Goal: Communication & Community: Ask a question

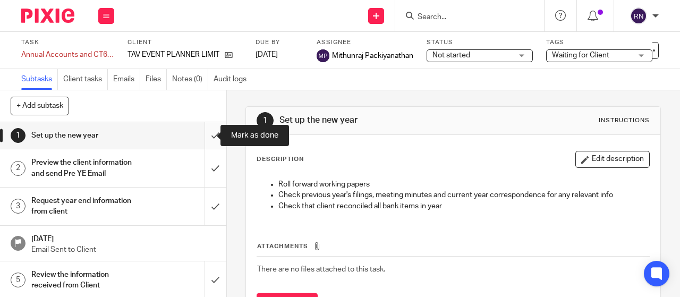
click at [209, 136] on input "submit" at bounding box center [113, 135] width 226 height 27
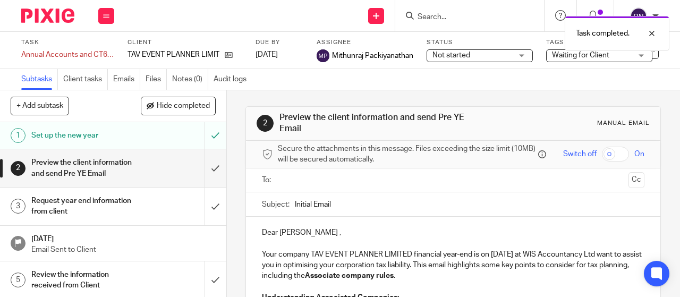
scroll to position [36, 0]
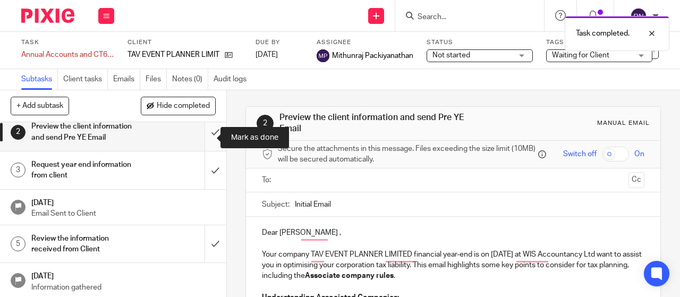
click at [201, 141] on input "submit" at bounding box center [113, 132] width 226 height 38
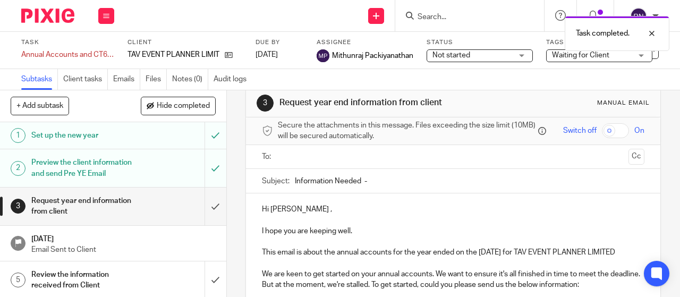
scroll to position [19, 0]
click at [400, 179] on input "Information Needed -" at bounding box center [469, 179] width 349 height 24
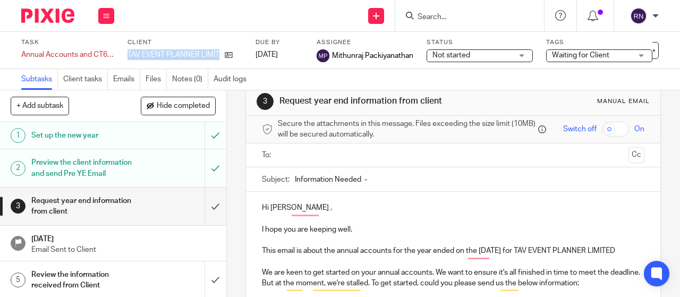
drag, startPoint x: 128, startPoint y: 55, endPoint x: 227, endPoint y: 60, distance: 98.9
click at [227, 60] on div "Client TAV EVENT PLANNER LIMITED" at bounding box center [184, 50] width 115 height 24
copy div "TAV EVENT PLANNER LIMITED"
click at [427, 179] on input "Information Needed -" at bounding box center [469, 179] width 349 height 24
paste input "TAV EVENT PLANNER LIMITED"
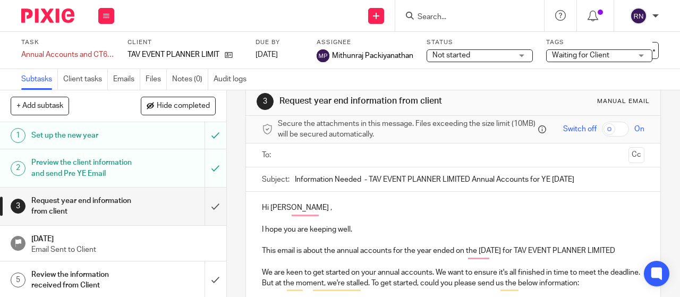
scroll to position [40, 0]
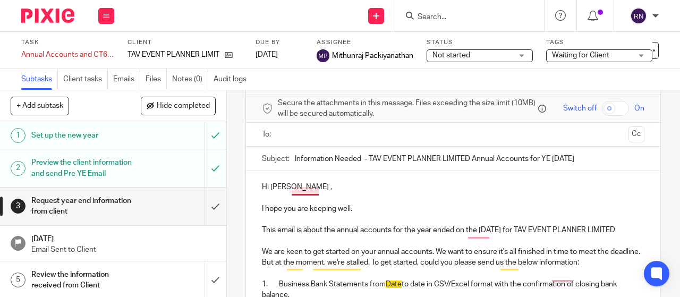
type input "Information Needed - TAV EVENT PLANNER LIMITED Annual Accounts for YE July 2025"
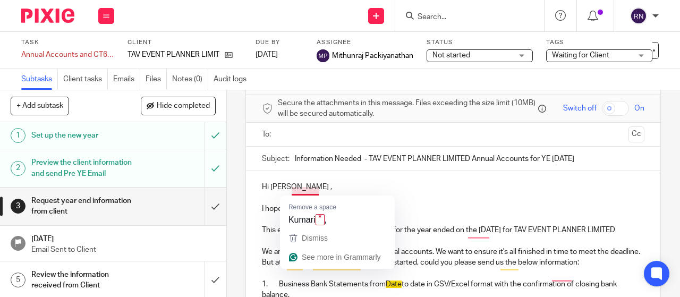
click at [314, 192] on p "Hi Vijaya Kumari ," at bounding box center [453, 187] width 382 height 11
click at [312, 192] on p "Hi Vijaya Kumari ," at bounding box center [453, 187] width 382 height 11
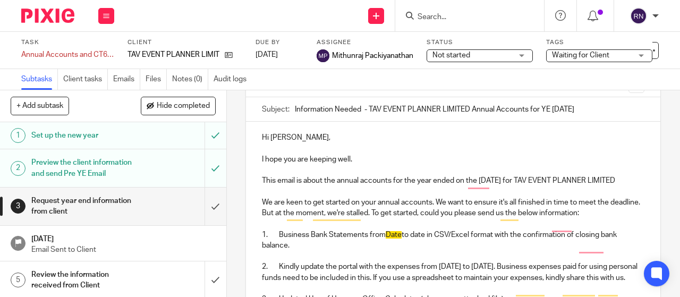
scroll to position [102, 0]
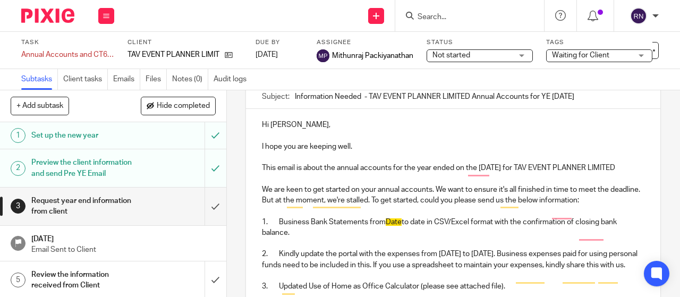
click at [401, 236] on p "1. Business Bank Statements from Date to date in CSV/Excel format with the conf…" at bounding box center [453, 228] width 382 height 22
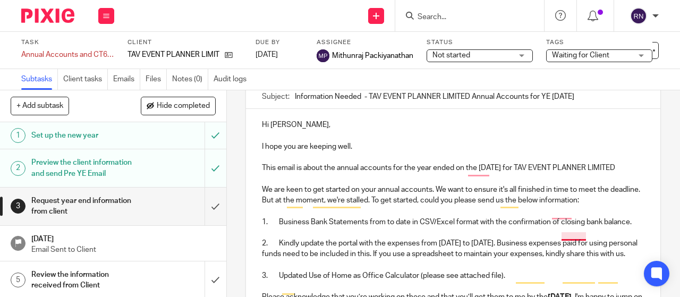
click at [569, 227] on p "1. Business Bank Statements from to date in CSV/Excel format with the confirmat…" at bounding box center [453, 222] width 382 height 11
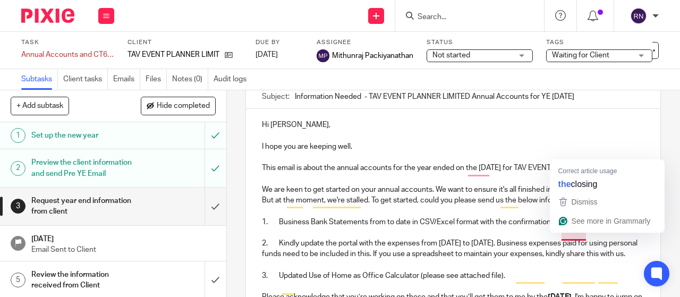
click at [564, 227] on p "1. Business Bank Statements from to date in CSV/Excel format with the confirmat…" at bounding box center [453, 222] width 382 height 11
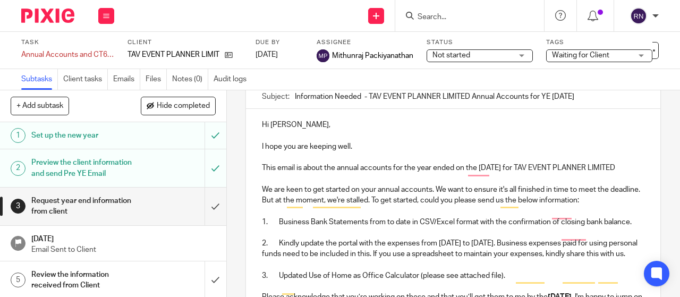
click at [379, 227] on p "1. Business Bank Statements from to date in CSV/Excel format with the confirmat…" at bounding box center [453, 222] width 382 height 11
click at [382, 227] on p "1. Business Bank Statements from to date in CSV/Excel format with the confirmat…" at bounding box center [453, 222] width 382 height 11
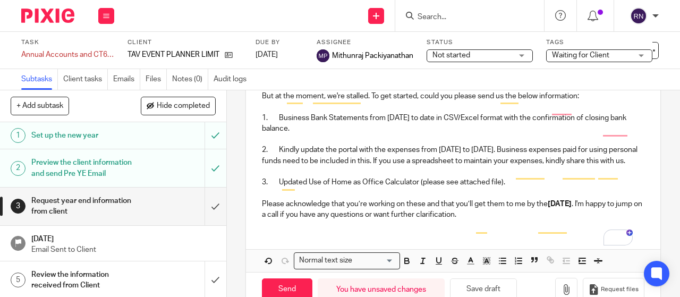
scroll to position [211, 0]
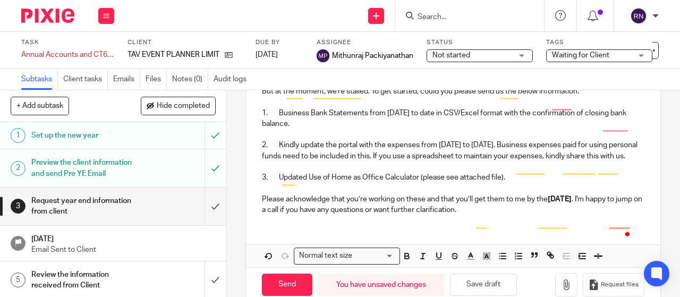
drag, startPoint x: 422, startPoint y: 171, endPoint x: 428, endPoint y: 179, distance: 9.8
click at [428, 161] on p "2. Kindly update the portal with the expenses from August 2024 to 31 Jul 2025. …" at bounding box center [453, 151] width 382 height 22
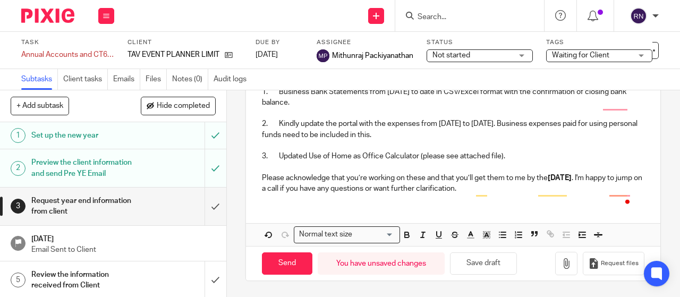
scroll to position [244, 0]
click at [505, 158] on p "3. Updated Use of Home as Office Calculator (please see attached file)." at bounding box center [453, 156] width 382 height 11
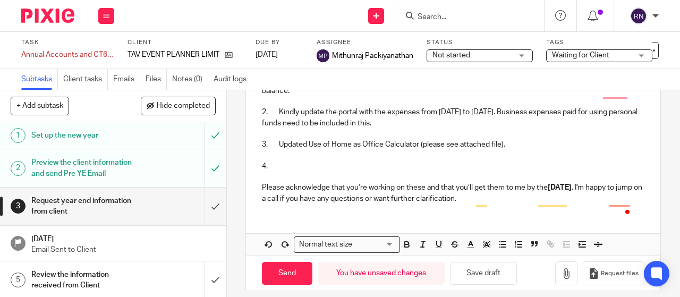
click at [288, 171] on p "4." at bounding box center [453, 166] width 382 height 11
click at [265, 171] on p "4.. Please complete the attached associated company checklist" at bounding box center [453, 166] width 382 height 11
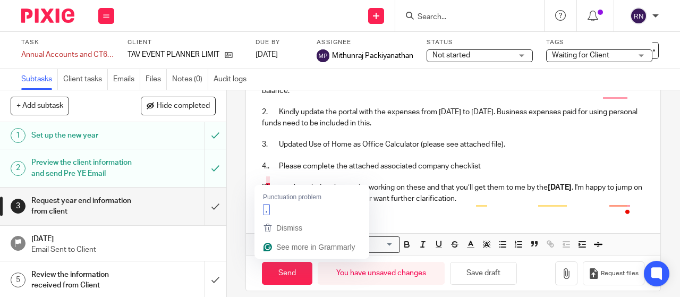
click at [265, 171] on p "4.. Please complete the attached associated company checklist" at bounding box center [453, 166] width 382 height 11
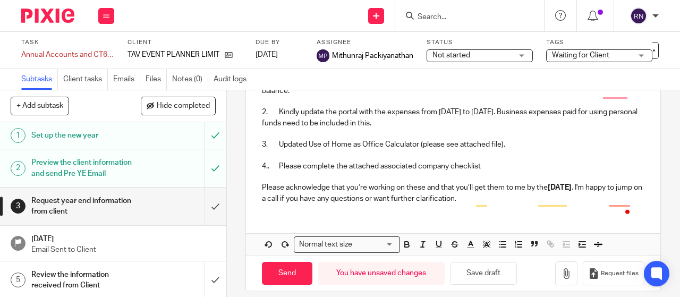
click at [276, 171] on p "4.. Please complete the attached associated company checklist" at bounding box center [453, 166] width 382 height 11
click at [485, 171] on p "4.. Please complete the attached associated company checklist" at bounding box center [453, 166] width 382 height 11
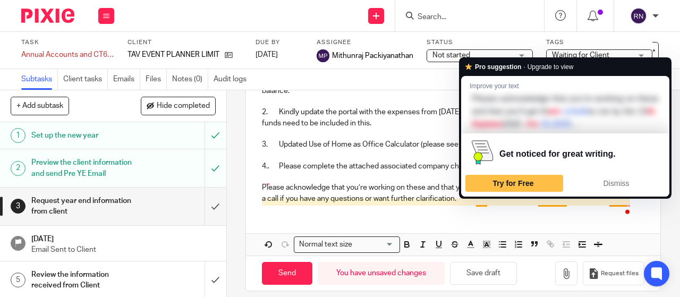
click at [553, 191] on strong "15th September 2025" at bounding box center [559, 187] width 24 height 7
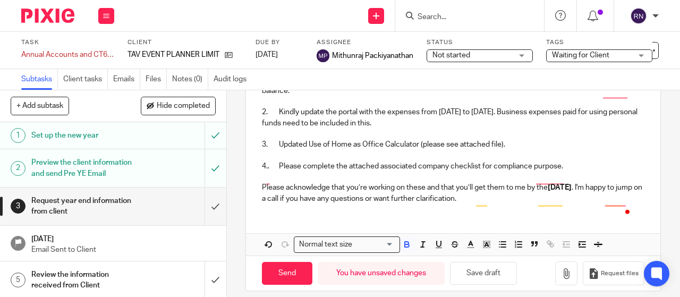
scroll to position [216, 0]
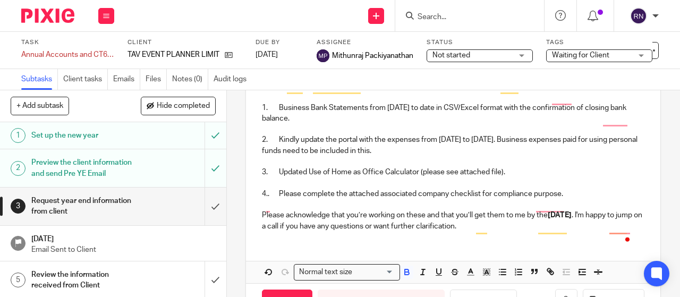
drag, startPoint x: 566, startPoint y: 231, endPoint x: 603, endPoint y: 229, distance: 37.2
click at [571, 219] on strong "25th September 2025" at bounding box center [559, 214] width 24 height 7
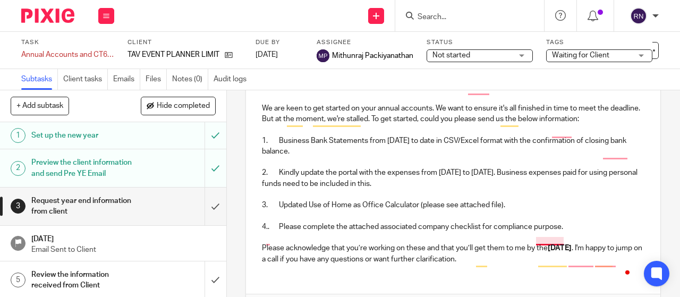
click at [549, 232] on p "4.. Please complete the attached associated company checklist for compliance pu…" at bounding box center [453, 226] width 382 height 11
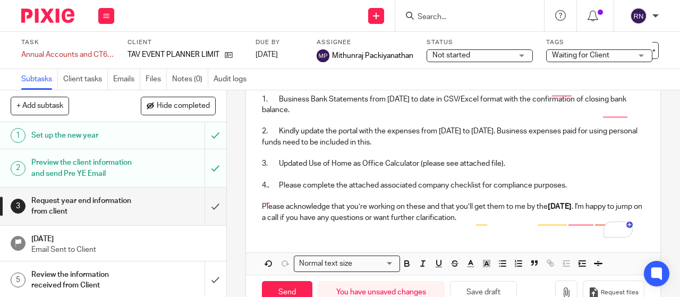
scroll to position [225, 0]
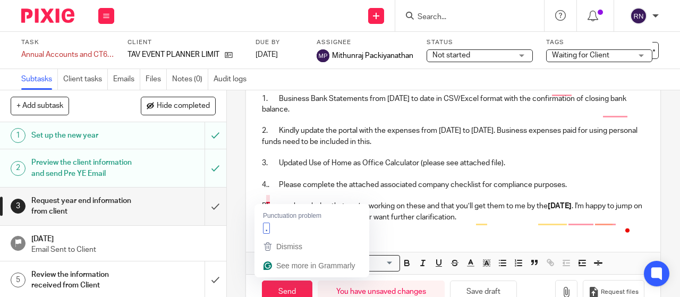
click at [264, 190] on p "4.. Please complete the attached associated company checklist for compliance pu…" at bounding box center [453, 184] width 382 height 11
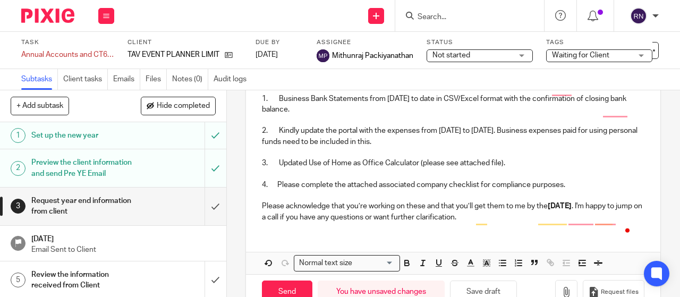
click at [533, 222] on p "Please acknowledge that you’re working on these and that you’ll get them to me …" at bounding box center [453, 212] width 382 height 22
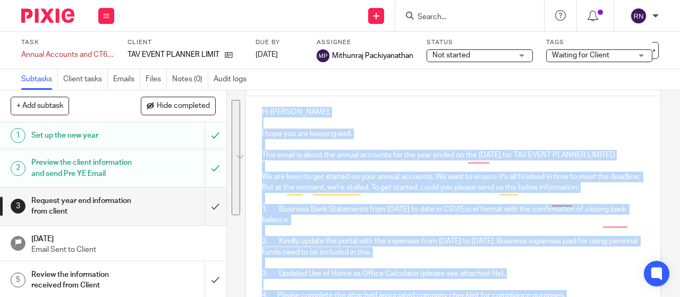
scroll to position [277, 0]
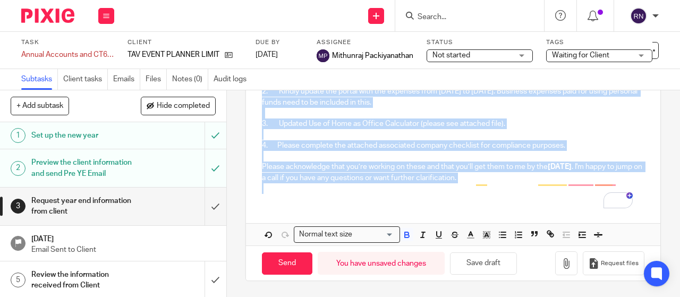
drag, startPoint x: 256, startPoint y: 117, endPoint x: 536, endPoint y: 187, distance: 288.4
click at [536, 187] on div "Hi Vijaya, I hope you are keeping well. This email is about the annual accounts…" at bounding box center [453, 73] width 414 height 255
copy div "Hi Vijaya, I hope you are keeping well. This email is about the annual accounts…"
click at [650, 17] on div "Rashmi Navodya" at bounding box center [641, 15] width 34 height 17
click at [629, 73] on li "Logout" at bounding box center [617, 73] width 70 height 15
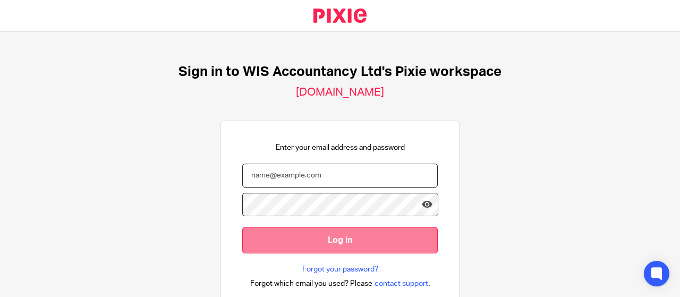
type input "rashmi@wis-accountancy.co.uk"
click at [320, 246] on input "Log in" at bounding box center [339, 240] width 195 height 26
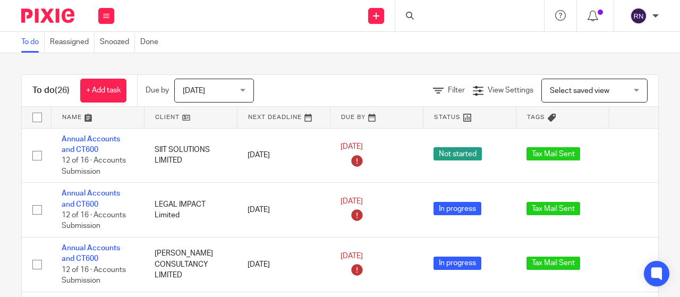
click at [434, 15] on div at bounding box center [469, 15] width 149 height 31
click at [435, 22] on form at bounding box center [472, 15] width 113 height 13
click at [434, 18] on input "Search" at bounding box center [464, 18] width 96 height 10
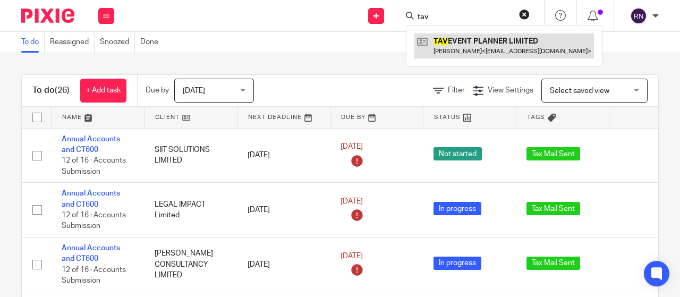
type input "tav"
click at [458, 42] on link at bounding box center [503, 45] width 179 height 24
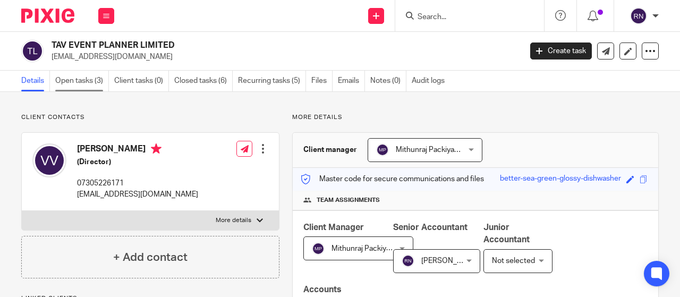
click at [85, 89] on link "Open tasks (3)" at bounding box center [82, 81] width 54 height 21
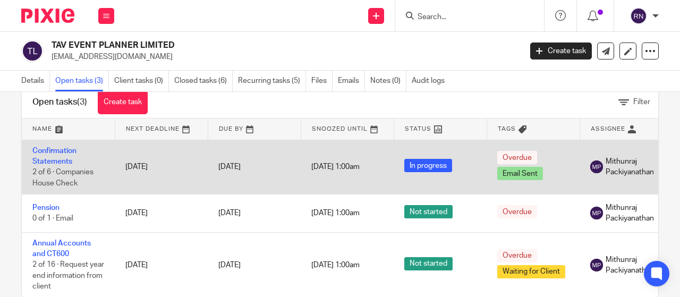
scroll to position [56, 0]
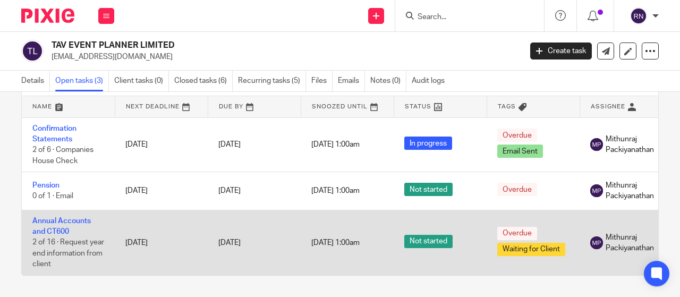
click at [76, 218] on td "Annual Accounts and CT600 2 of 16 · Request year end information from client" at bounding box center [68, 242] width 93 height 65
click at [76, 217] on link "Annual Accounts and CT600" at bounding box center [61, 226] width 58 height 18
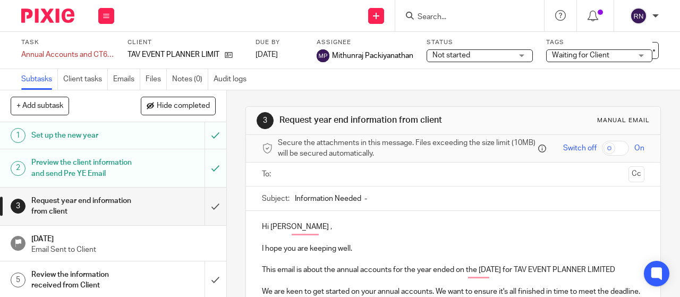
scroll to position [16, 0]
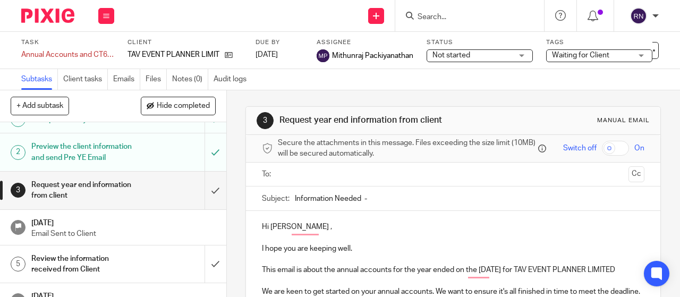
click at [383, 202] on input "Information Needed -" at bounding box center [469, 198] width 349 height 24
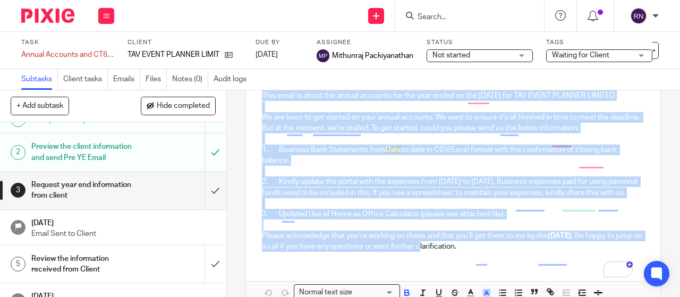
scroll to position [255, 0]
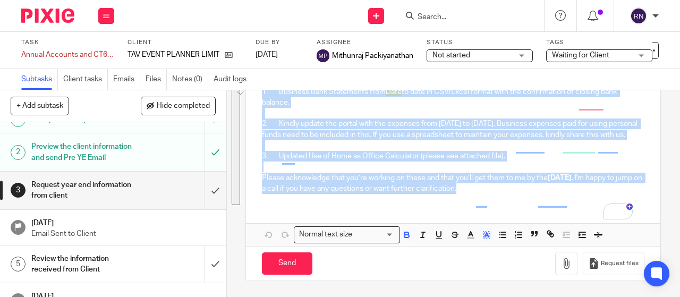
drag, startPoint x: 260, startPoint y: 202, endPoint x: 566, endPoint y: 199, distance: 306.3
click at [566, 199] on div "Hi [PERSON_NAME] , I hope you are keeping well. This email is about the annual …" at bounding box center [453, 90] width 414 height 223
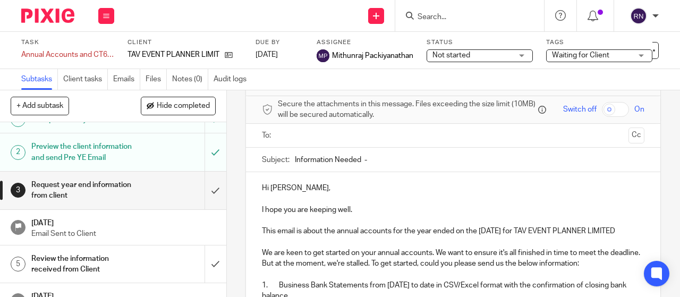
scroll to position [8, 0]
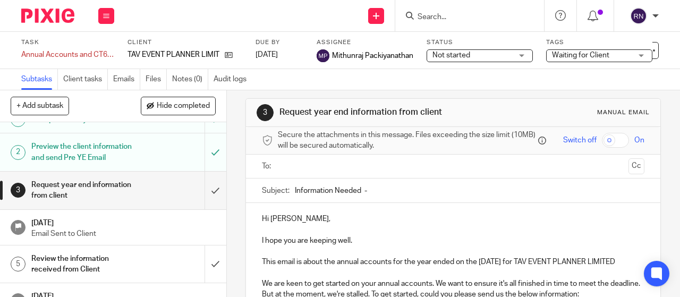
click at [385, 194] on input "Information Needed -" at bounding box center [469, 190] width 349 height 24
drag, startPoint x: 127, startPoint y: 54, endPoint x: 221, endPoint y: 55, distance: 93.4
click at [221, 55] on div "TAV EVENT PLANNER LIMITED" at bounding box center [184, 54] width 115 height 11
copy div "TAV EVENT PLANNER LIMITED"
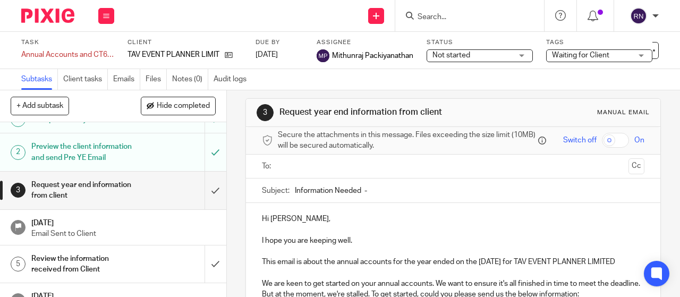
click at [377, 191] on input "Information Needed -" at bounding box center [469, 190] width 349 height 24
paste input "TAV EVENT PLANNER LIMITED"
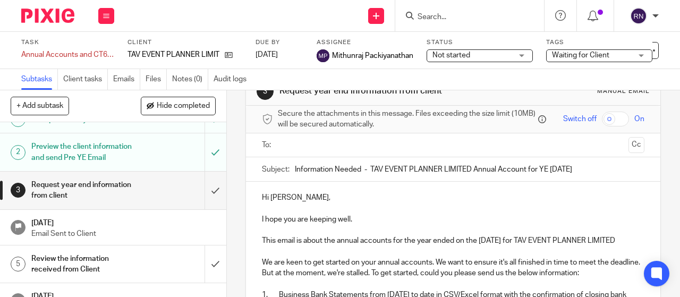
scroll to position [31, 0]
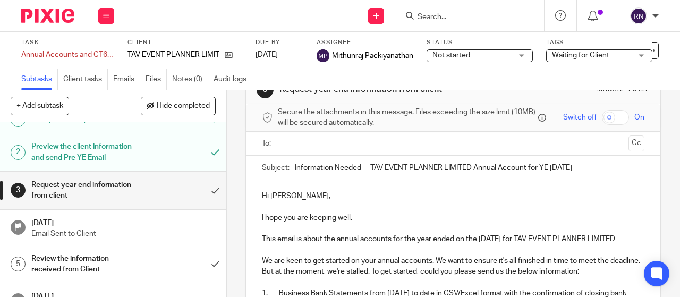
type input "Information Needed - TAV EVENT PLANNER LIMITED Annual Account for YE [DATE]"
click at [366, 152] on ul at bounding box center [453, 144] width 349 height 18
click at [357, 146] on input "text" at bounding box center [452, 144] width 342 height 12
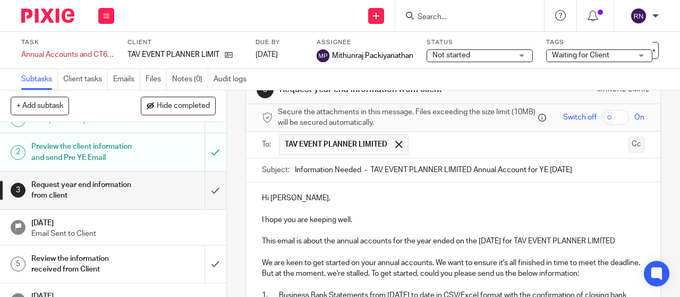
click at [628, 150] on button "Cc" at bounding box center [636, 144] width 16 height 16
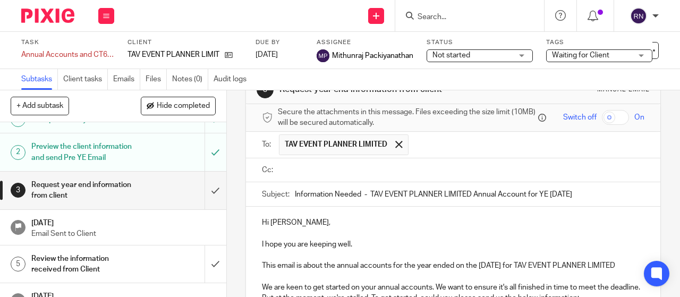
click at [314, 176] on input "text" at bounding box center [460, 170] width 358 height 12
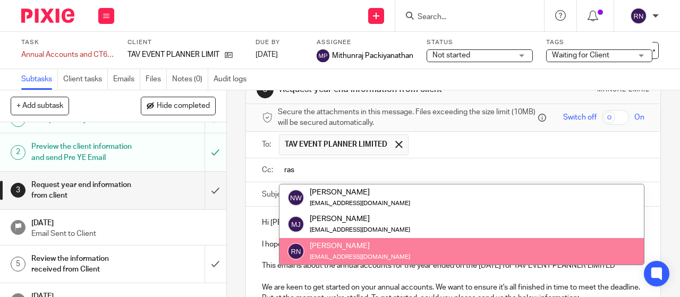
type input "ras"
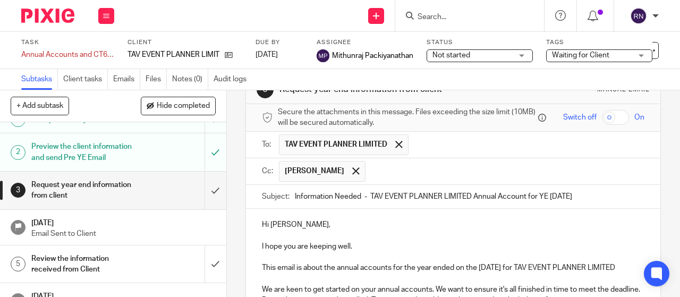
click at [386, 179] on input "text" at bounding box center [506, 171] width 270 height 21
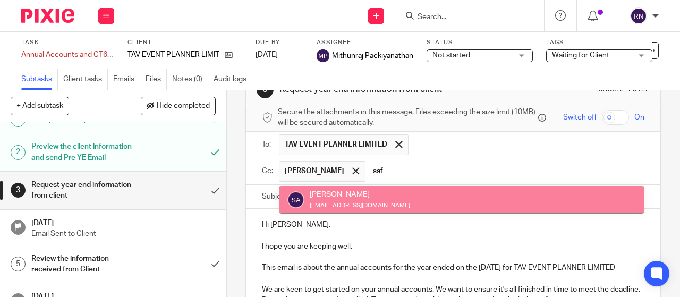
type input "saf"
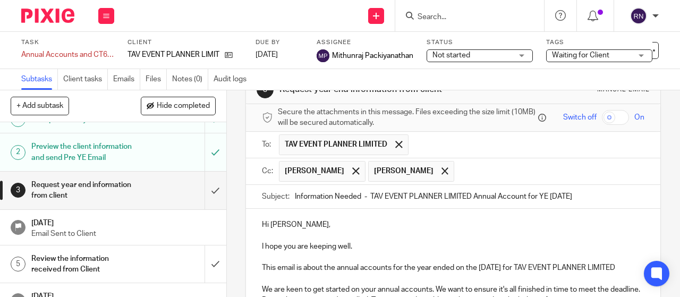
click at [459, 180] on input "text" at bounding box center [549, 171] width 181 height 21
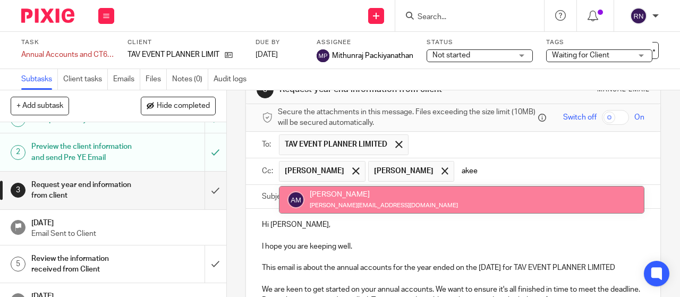
type input "akee"
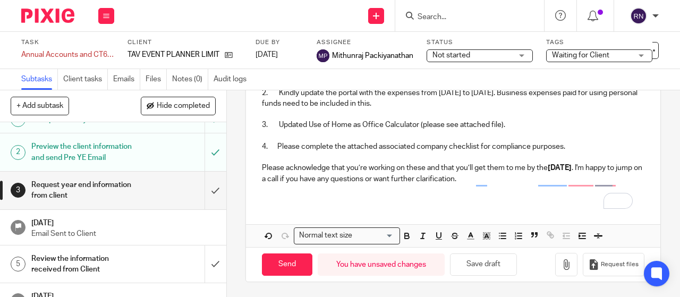
scroll to position [294, 0]
click at [268, 194] on p "To enrich screen reader interactions, please activate Accessibility in Grammarl…" at bounding box center [453, 188] width 382 height 11
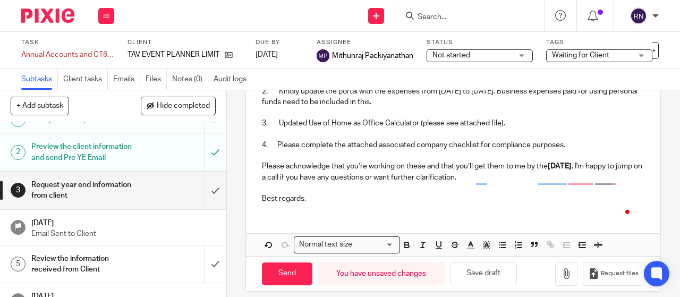
scroll to position [316, 0]
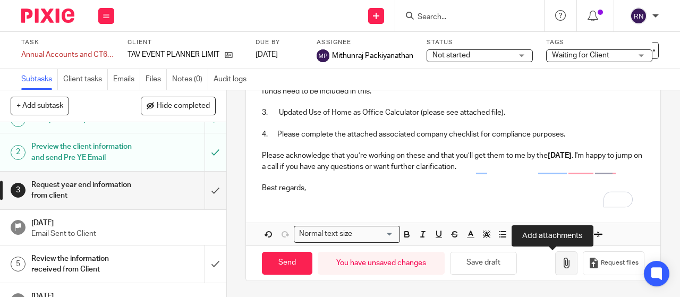
click at [561, 264] on icon "button" at bounding box center [566, 262] width 11 height 11
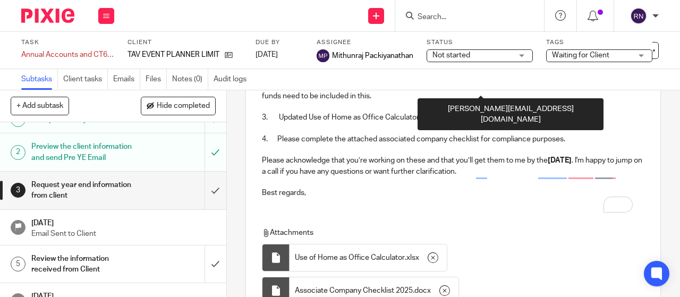
scroll to position [408, 0]
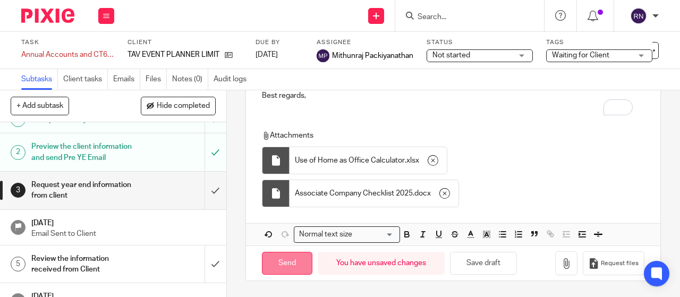
click at [283, 265] on input "Send" at bounding box center [287, 263] width 50 height 23
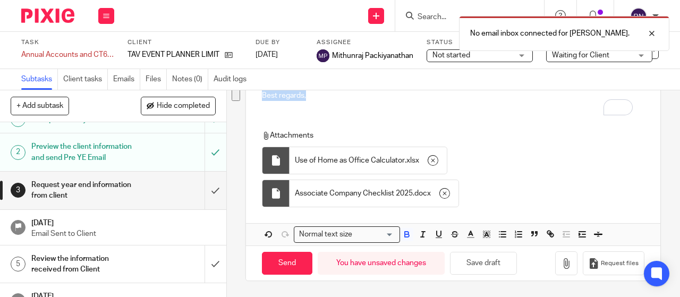
drag, startPoint x: 256, startPoint y: 134, endPoint x: 530, endPoint y: 133, distance: 273.9
click at [530, 133] on div "Hi Vijaya, I hope you are keeping well. This email is about the annual accounts…" at bounding box center [453, 44] width 414 height 402
copy div "Hi Vijaya, I hope you are keeping well. This email is about the annual accounts…"
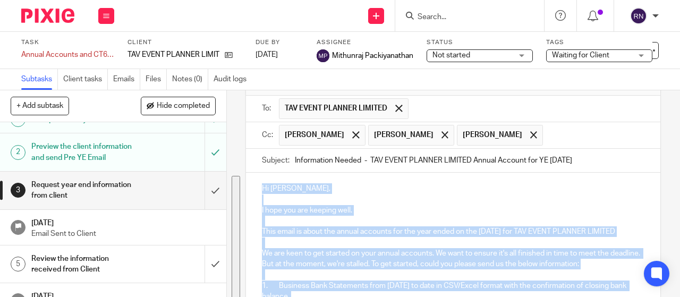
scroll to position [0, 0]
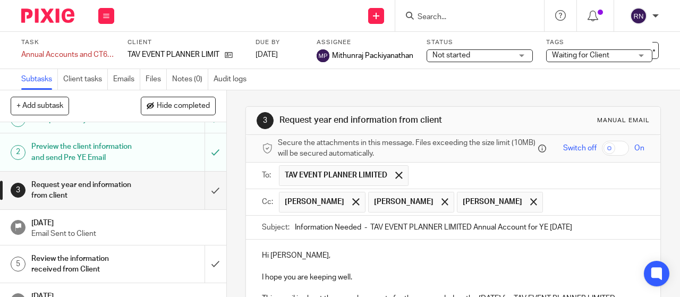
drag, startPoint x: 586, startPoint y: 229, endPoint x: 192, endPoint y: 221, distance: 394.0
click at [192, 221] on div "+ Add subtask Hide completed Cancel + Add 1 Set up the new year 2 Preview the c…" at bounding box center [340, 193] width 680 height 207
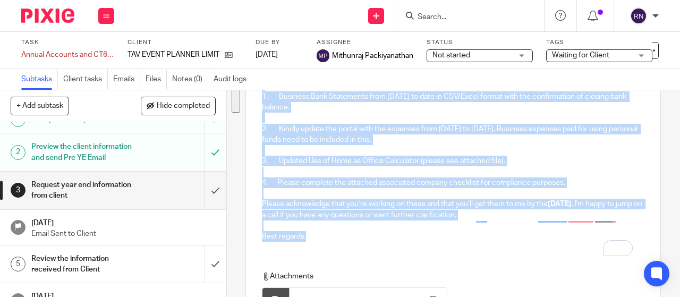
scroll to position [408, 0]
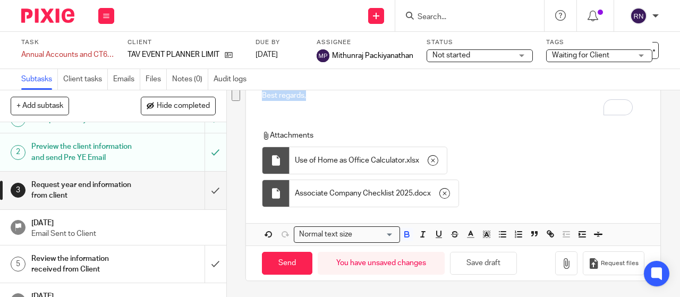
drag, startPoint x: 258, startPoint y: 164, endPoint x: 549, endPoint y: 127, distance: 293.7
click at [549, 127] on div "Hi Vijaya, I hope you are keeping well. This email is about the annual accounts…" at bounding box center [453, 44] width 414 height 402
copy div "Hi Vijaya, I hope you are keeping well. This email is about the annual accounts…"
click at [591, 10] on div at bounding box center [594, 16] width 15 height 12
click at [651, 16] on div "Rashmi Navodya" at bounding box center [641, 15] width 34 height 17
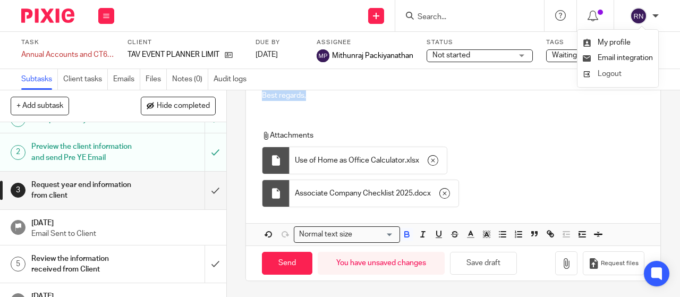
click at [615, 70] on li "Logout" at bounding box center [617, 73] width 70 height 15
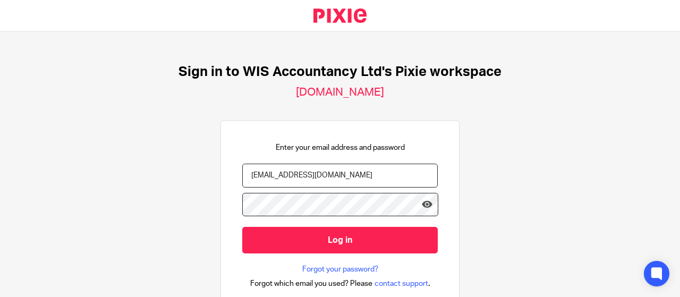
click at [372, 178] on input "[EMAIL_ADDRESS][DOMAIN_NAME]" at bounding box center [339, 176] width 195 height 24
type input "[PERSON_NAME][EMAIL_ADDRESS][DOMAIN_NAME]"
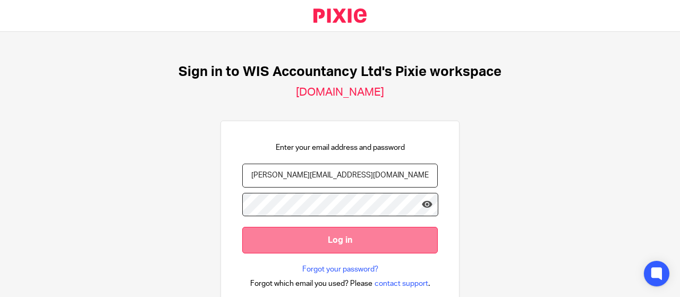
click at [357, 236] on input "Log in" at bounding box center [339, 240] width 195 height 26
